Goal: Navigation & Orientation: Find specific page/section

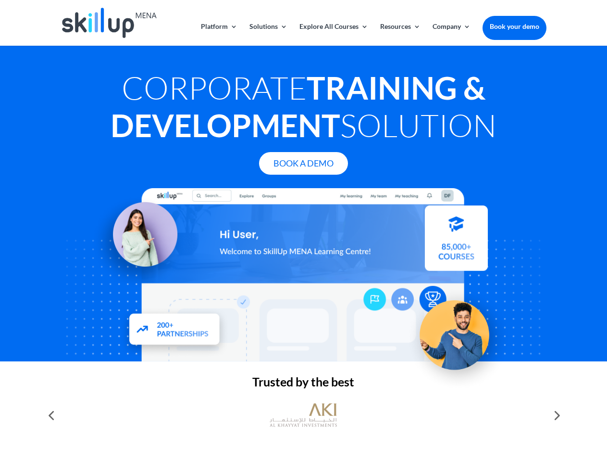
click at [304, 231] on div at bounding box center [304, 274] width 486 height 173
click at [268, 34] on link "Solutions" at bounding box center [269, 34] width 38 height 23
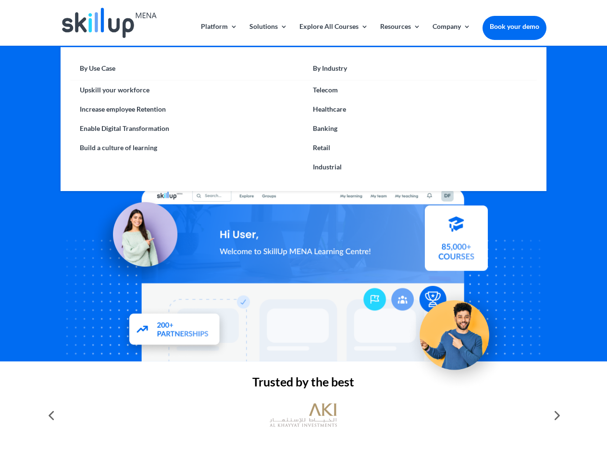
click at [333, 34] on link "Explore All Courses" at bounding box center [334, 34] width 69 height 23
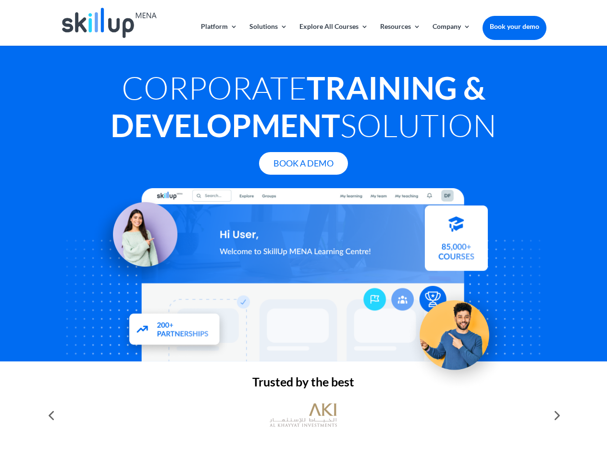
click at [400, 34] on link "Resources" at bounding box center [400, 34] width 40 height 23
click at [452, 34] on link "Company" at bounding box center [452, 34] width 38 height 23
click at [304, 415] on img at bounding box center [303, 415] width 67 height 34
